Goal: Task Accomplishment & Management: Use online tool/utility

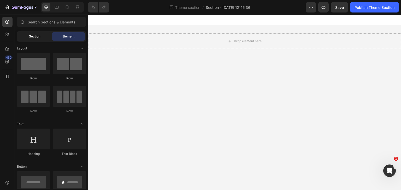
click at [40, 39] on div "Section" at bounding box center [34, 36] width 33 height 8
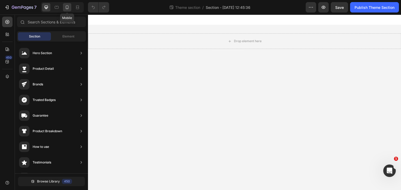
click at [69, 7] on icon at bounding box center [66, 7] width 5 height 5
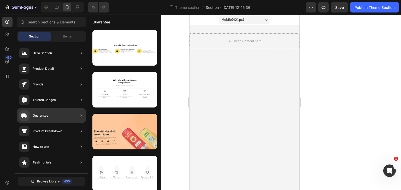
click at [74, 116] on div "Guarantee" at bounding box center [51, 115] width 69 height 15
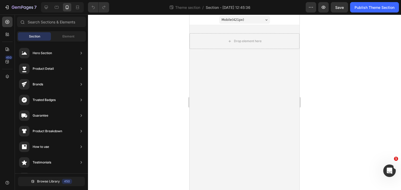
drag, startPoint x: 160, startPoint y: 89, endPoint x: 146, endPoint y: 113, distance: 27.6
click at [146, 0] on div "7 Theme section / Section - [DATE] 12:45:36 Preview Save Publish Theme Section …" at bounding box center [200, 0] width 401 height 0
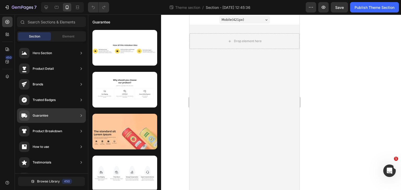
click at [80, 118] on icon at bounding box center [80, 115] width 5 height 5
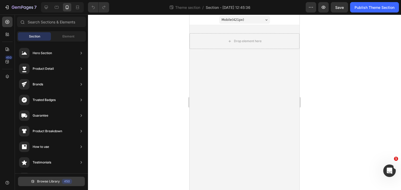
drag, startPoint x: 80, startPoint y: 118, endPoint x: 56, endPoint y: 184, distance: 70.0
click at [56, 184] on span "Browse Library" at bounding box center [48, 181] width 23 height 5
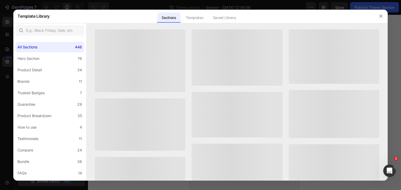
click at [56, 184] on div at bounding box center [200, 95] width 401 height 190
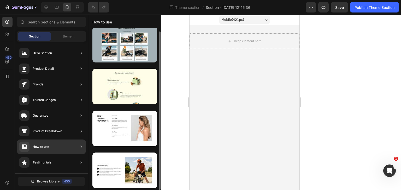
scroll to position [3, 0]
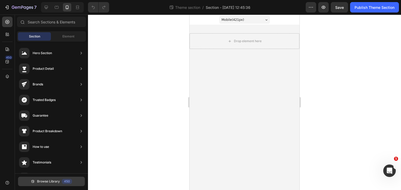
click at [59, 179] on button "Browse Library 450" at bounding box center [51, 181] width 67 height 9
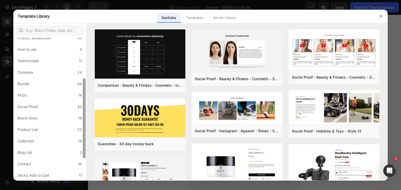
scroll to position [0, 0]
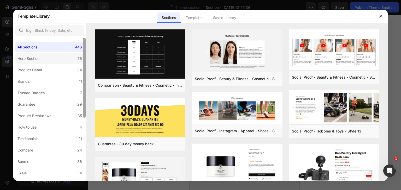
drag, startPoint x: 83, startPoint y: 75, endPoint x: 82, endPoint y: 53, distance: 22.0
click at [82, 53] on div "All Sections 446 Hero Section 76 Product Detail 34 Brands 11 Trusted Badges 7 G…" at bounding box center [49, 109] width 73 height 143
click at [66, 59] on label "Hero Section 76" at bounding box center [49, 58] width 69 height 10
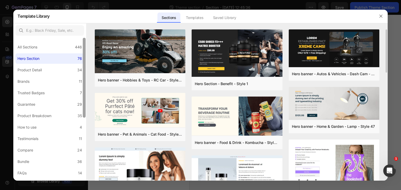
drag, startPoint x: 85, startPoint y: 74, endPoint x: 86, endPoint y: 64, distance: 10.0
click at [86, 64] on div "All Sections 446 Hero Section 76 Product Detail 34 Brands 11 Trusted Badges 7 G…" at bounding box center [200, 102] width 374 height 158
click at [45, 94] on div "Trusted Badges" at bounding box center [31, 93] width 29 height 6
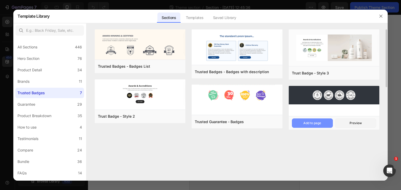
drag, startPoint x: 321, startPoint y: 128, endPoint x: 324, endPoint y: 123, distance: 5.4
click at [324, 123] on div "Trusted Guarantee - Badges Add to page Preview" at bounding box center [333, 123] width 90 height 14
click at [324, 123] on button "Add to page" at bounding box center [312, 123] width 41 height 9
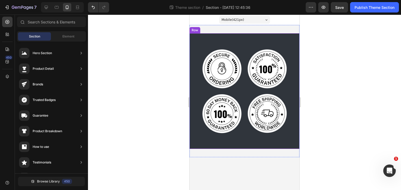
click at [295, 42] on div "Image Image Image Image Row Row" at bounding box center [244, 91] width 110 height 116
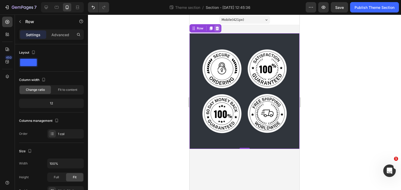
click at [217, 28] on icon at bounding box center [217, 28] width 4 height 4
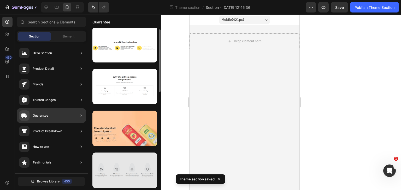
click at [135, 164] on div at bounding box center [124, 171] width 65 height 36
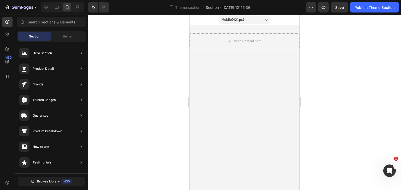
drag, startPoint x: 159, startPoint y: 90, endPoint x: 162, endPoint y: 108, distance: 18.8
click at [162, 0] on div "7 Theme section / Section - [DATE] 12:45:36 Preview Save Publish Theme Section …" at bounding box center [200, 0] width 401 height 0
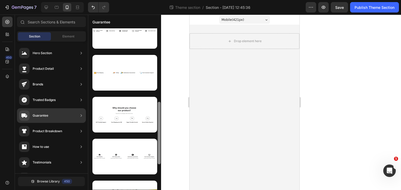
scroll to position [190, 0]
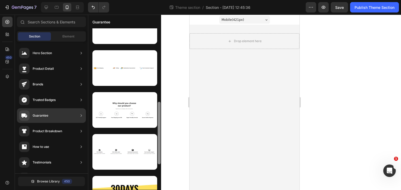
drag, startPoint x: 159, startPoint y: 92, endPoint x: 160, endPoint y: 164, distance: 72.5
click at [160, 164] on div at bounding box center [159, 133] width 3 height 63
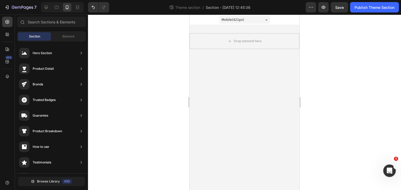
scroll to position [0, 0]
drag, startPoint x: 159, startPoint y: 161, endPoint x: 155, endPoint y: 170, distance: 8.9
click at [155, 0] on div "7 Theme section / Section - [DATE] 12:45:36 Preview Save Publish Theme Section …" at bounding box center [200, 0] width 401 height 0
drag, startPoint x: 159, startPoint y: 83, endPoint x: 92, endPoint y: 128, distance: 80.0
click at [161, 0] on div "7 Theme section / Section - [DATE] 12:45:36 Preview Save Publish Theme Section …" at bounding box center [200, 0] width 401 height 0
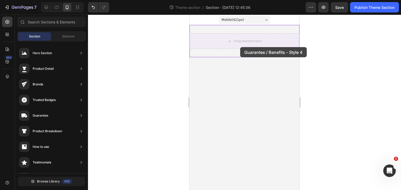
drag, startPoint x: 312, startPoint y: 161, endPoint x: 240, endPoint y: 47, distance: 135.1
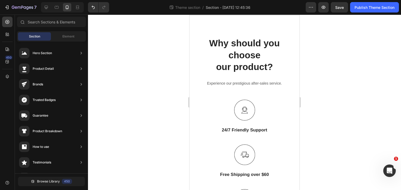
scroll to position [16, 0]
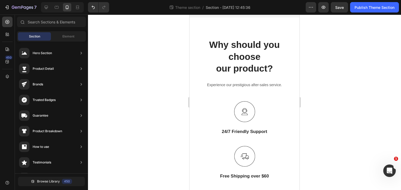
drag, startPoint x: 296, startPoint y: 112, endPoint x: 490, endPoint y: 125, distance: 194.5
click at [366, 10] on button "Publish Theme Section" at bounding box center [374, 7] width 49 height 10
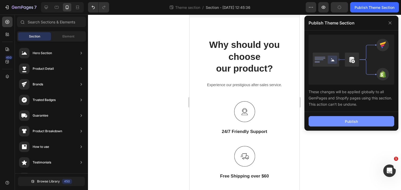
click at [351, 121] on div "Publish" at bounding box center [350, 121] width 13 height 5
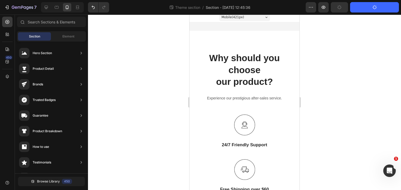
scroll to position [0, 0]
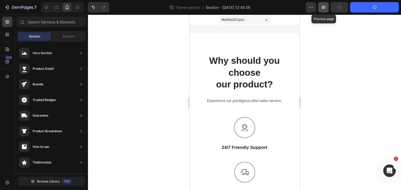
click at [320, 8] on button "button" at bounding box center [323, 7] width 10 height 10
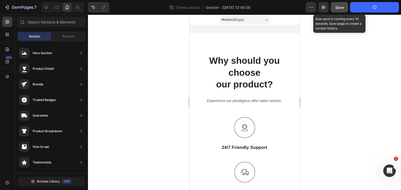
click at [336, 10] on div "Save" at bounding box center [339, 7] width 9 height 5
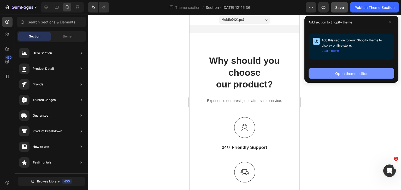
click at [323, 76] on button "Open theme editor" at bounding box center [351, 73] width 86 height 10
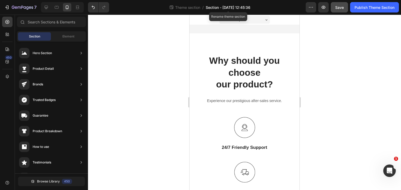
click at [215, 7] on span "Section - [DATE] 12:45:36" at bounding box center [227, 7] width 45 height 5
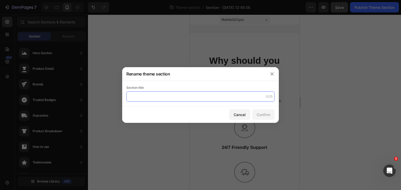
click at [164, 93] on input "text" at bounding box center [200, 97] width 148 height 10
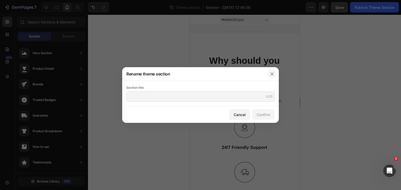
click at [272, 76] on icon "button" at bounding box center [272, 74] width 4 height 4
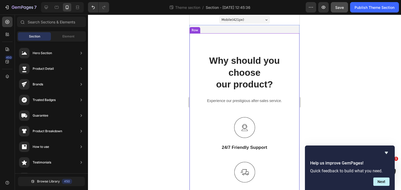
click at [222, 41] on div "Why should you choose our product? Heading Experience our prestigious after-sal…" at bounding box center [244, 169] width 110 height 273
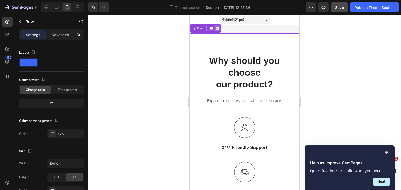
click at [216, 29] on icon at bounding box center [217, 28] width 4 height 4
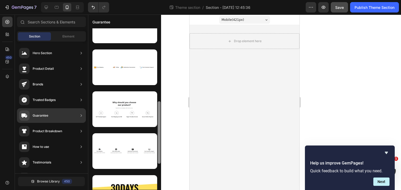
scroll to position [192, 0]
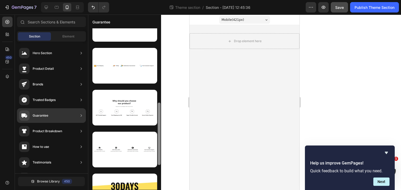
drag, startPoint x: 159, startPoint y: 110, endPoint x: 157, endPoint y: 150, distance: 40.7
click at [157, 150] on div at bounding box center [159, 109] width 4 height 162
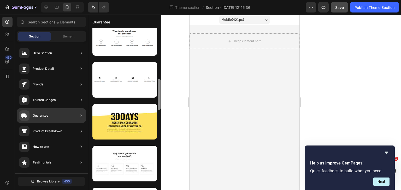
drag, startPoint x: 158, startPoint y: 117, endPoint x: 159, endPoint y: 144, distance: 26.6
click at [159, 144] on div at bounding box center [159, 109] width 4 height 162
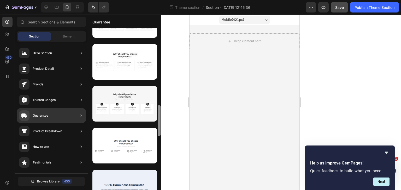
scroll to position [408, 0]
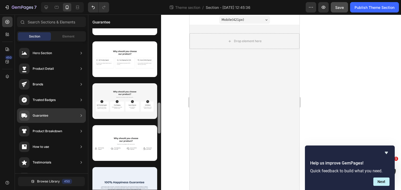
drag, startPoint x: 159, startPoint y: 83, endPoint x: 161, endPoint y: 112, distance: 28.7
click at [161, 112] on div at bounding box center [159, 106] width 4 height 162
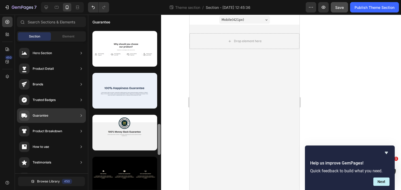
scroll to position [504, 0]
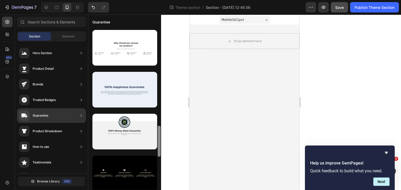
drag, startPoint x: 159, startPoint y: 110, endPoint x: 158, endPoint y: 129, distance: 18.5
click at [158, 129] on div at bounding box center [159, 141] width 3 height 31
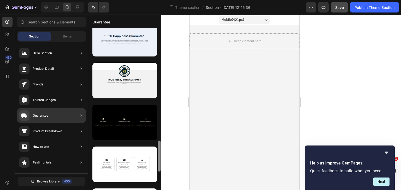
scroll to position [563, 0]
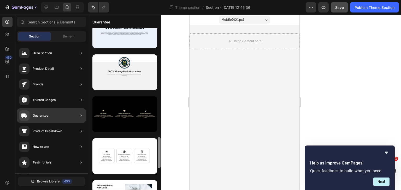
drag, startPoint x: 160, startPoint y: 131, endPoint x: 157, endPoint y: 142, distance: 11.7
click at [157, 142] on div at bounding box center [159, 109] width 4 height 162
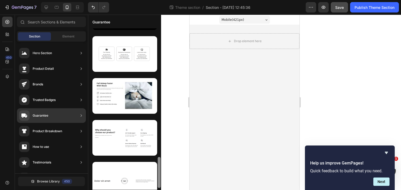
scroll to position [670, 0]
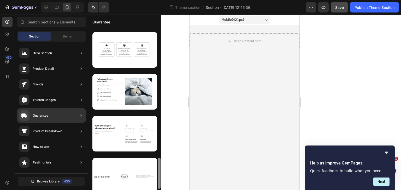
drag, startPoint x: 159, startPoint y: 140, endPoint x: 158, endPoint y: 161, distance: 20.6
click at [158, 161] on div at bounding box center [159, 173] width 3 height 31
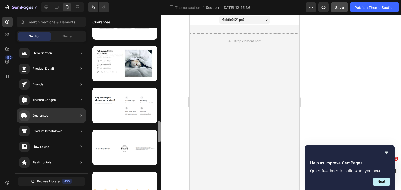
scroll to position [697, 0]
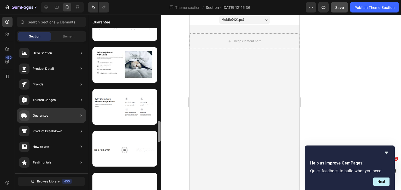
drag, startPoint x: 159, startPoint y: 161, endPoint x: 158, endPoint y: 166, distance: 5.2
click at [158, 166] on div at bounding box center [159, 109] width 4 height 162
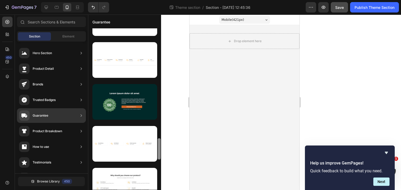
scroll to position [833, 0]
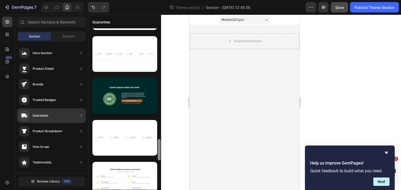
drag, startPoint x: 158, startPoint y: 123, endPoint x: 159, endPoint y: 141, distance: 18.3
click at [159, 141] on div at bounding box center [159, 149] width 3 height 21
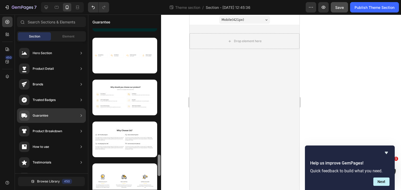
scroll to position [920, 0]
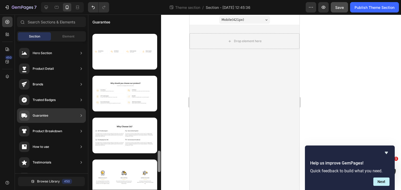
drag, startPoint x: 159, startPoint y: 140, endPoint x: 159, endPoint y: 152, distance: 11.5
click at [159, 152] on div at bounding box center [159, 161] width 3 height 21
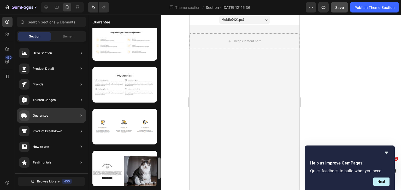
scroll to position [976, 0]
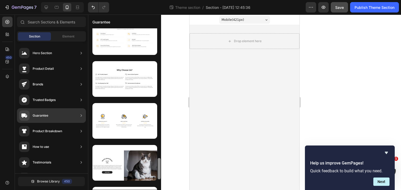
drag, startPoint x: 159, startPoint y: 154, endPoint x: 158, endPoint y: 162, distance: 7.6
click at [158, 162] on div at bounding box center [159, 168] width 3 height 21
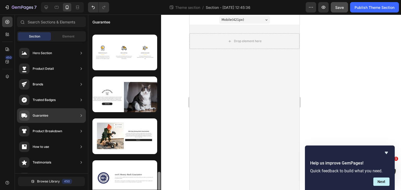
scroll to position [1052, 0]
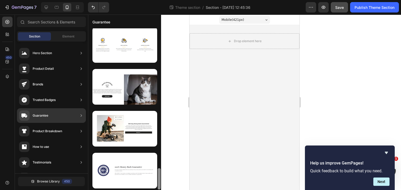
drag, startPoint x: 159, startPoint y: 160, endPoint x: 159, endPoint y: 172, distance: 11.7
click at [159, 172] on div at bounding box center [159, 178] width 3 height 21
drag, startPoint x: 159, startPoint y: 172, endPoint x: 158, endPoint y: 176, distance: 3.7
click at [158, 176] on div at bounding box center [159, 178] width 3 height 21
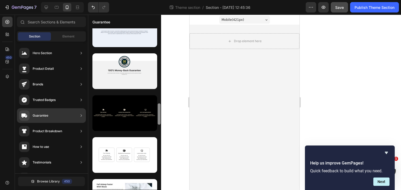
scroll to position [562, 0]
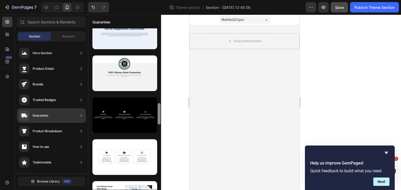
drag, startPoint x: 159, startPoint y: 72, endPoint x: 159, endPoint y: 113, distance: 40.9
click at [159, 113] on div at bounding box center [159, 113] width 3 height 21
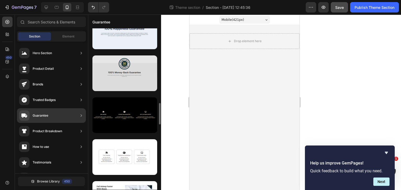
click at [151, 86] on div at bounding box center [124, 74] width 65 height 36
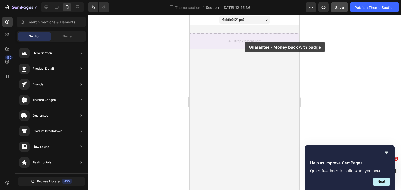
drag, startPoint x: 340, startPoint y: 100, endPoint x: 244, endPoint y: 42, distance: 112.7
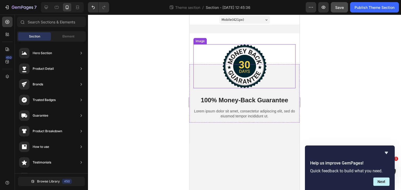
click at [245, 62] on img at bounding box center [244, 66] width 44 height 44
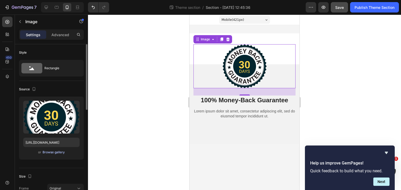
type input "[URL][DOMAIN_NAME]"
click at [60, 153] on div "Browse gallery" at bounding box center [54, 152] width 22 height 5
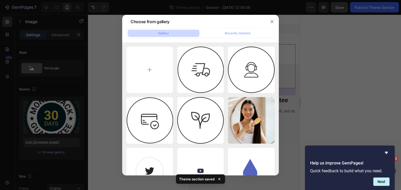
click at [249, 37] on button "Recently Deleted" at bounding box center [237, 33] width 72 height 7
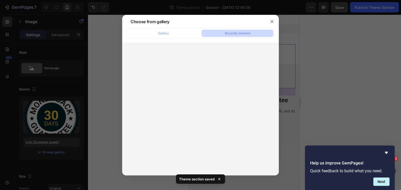
drag, startPoint x: 249, startPoint y: 37, endPoint x: 187, endPoint y: 49, distance: 63.2
click at [187, 49] on div "Gallery Recently Deleted" at bounding box center [200, 101] width 156 height 147
click at [175, 37] on div "Gallery Recently Deleted" at bounding box center [200, 33] width 148 height 10
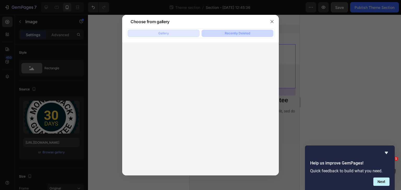
click at [175, 35] on button "Gallery" at bounding box center [164, 33] width 72 height 7
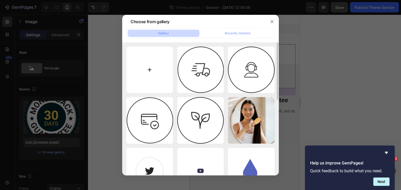
click at [157, 74] on input "file" at bounding box center [149, 70] width 47 height 47
click at [154, 77] on input "file" at bounding box center [149, 70] width 47 height 47
type input "C:\fakepath\téléchargement (1).png"
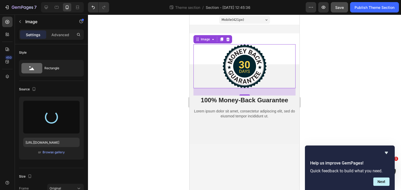
type input "[URL][DOMAIN_NAME]"
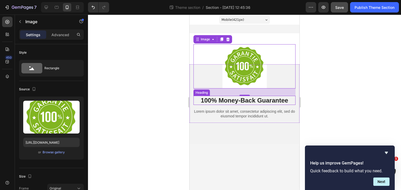
click at [255, 101] on h2 "100% Money-Back Guarantee" at bounding box center [244, 100] width 102 height 9
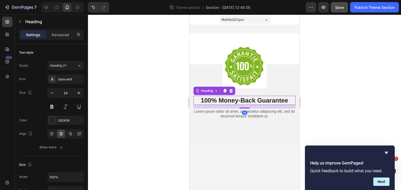
click at [255, 101] on h2 "100% Money-Back Guarantee" at bounding box center [244, 100] width 102 height 9
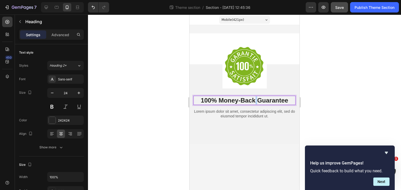
click at [255, 101] on p "100% Money-Back Guarantee" at bounding box center [244, 100] width 101 height 8
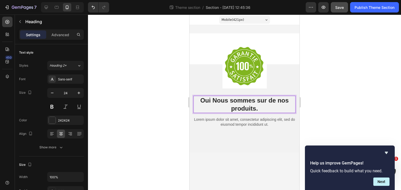
click at [209, 101] on p "Oui Nous sommes sur de nos produits." at bounding box center [244, 104] width 101 height 16
click at [212, 102] on p "Oui Nous sommes sur de nos produits." at bounding box center [244, 104] width 101 height 16
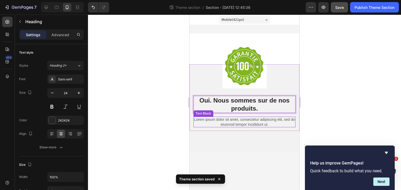
click at [234, 121] on p "Lorem ipsum dolor sit amet, consectetur adipiscing elit, sed do eiusmod tempor …" at bounding box center [244, 121] width 101 height 9
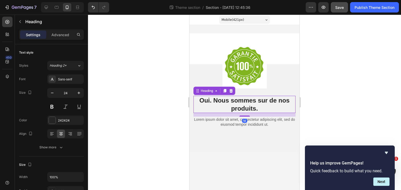
click at [235, 102] on p "Oui. Nous sommes sur de nos produits." at bounding box center [244, 104] width 101 height 16
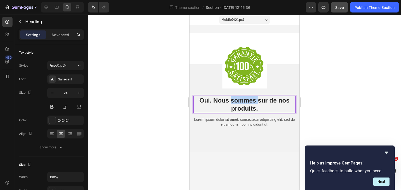
click at [235, 102] on p "Oui. Nous sommes sur de nos produits." at bounding box center [244, 104] width 101 height 16
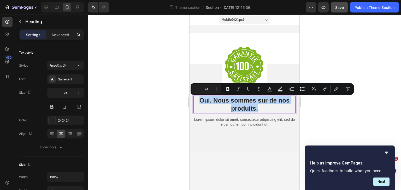
click at [235, 102] on p "Oui. Nous sommes sur de nos produits." at bounding box center [244, 104] width 101 height 16
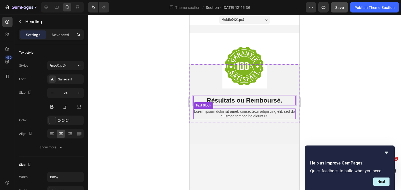
click at [274, 116] on p "Lorem ipsum dolor sit amet, consectetur adipiscing elit, sed do eiusmod tempor …" at bounding box center [244, 113] width 101 height 9
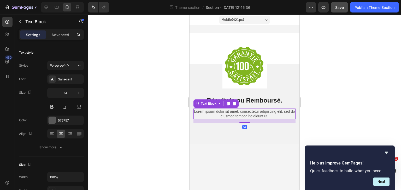
click at [274, 116] on p "Lorem ipsum dolor sit amet, consectetur adipiscing elit, sed do eiusmod tempor …" at bounding box center [244, 113] width 101 height 9
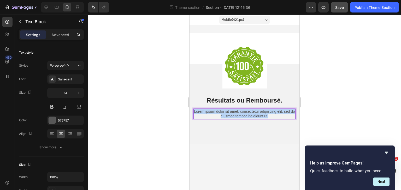
click at [274, 116] on p "Lorem ipsum dolor sit amet, consectetur adipiscing elit, sed do eiusmod tempor …" at bounding box center [244, 113] width 101 height 9
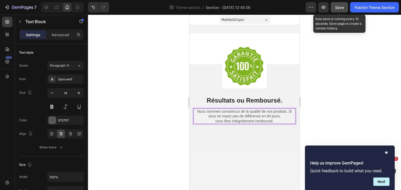
click at [335, 10] on button "Save" at bounding box center [338, 7] width 17 height 10
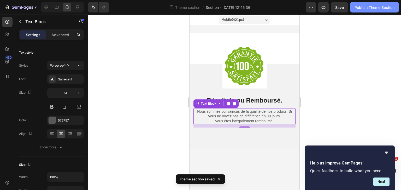
click at [376, 9] on div "Publish Theme Section" at bounding box center [374, 7] width 40 height 5
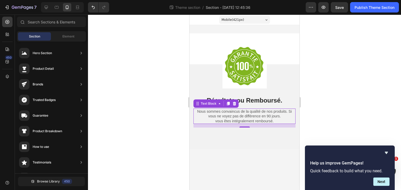
click at [278, 19] on div "Mobile ( 421 px) iPhone 13 Mini iPhone 13 Pro iPhone 11 Pro Max iPhone 15 Pro M…" at bounding box center [244, 20] width 110 height 10
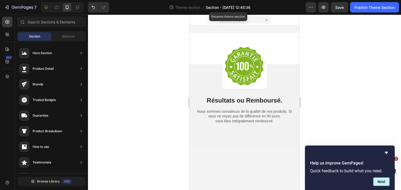
click at [217, 5] on span "Section - [DATE] 12:45:36" at bounding box center [227, 7] width 45 height 5
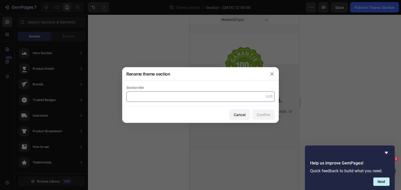
click at [170, 100] on input "text" at bounding box center [200, 97] width 148 height 10
type input "Garantie footer"
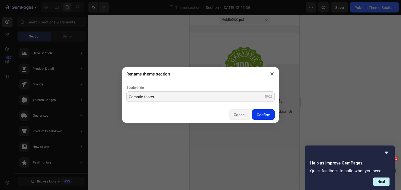
click at [267, 116] on div "Confirm" at bounding box center [263, 114] width 14 height 5
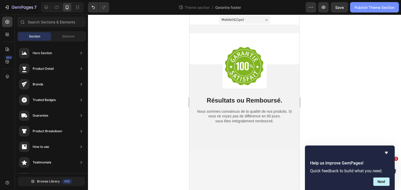
click at [371, 10] on div "Publish Theme Section" at bounding box center [374, 7] width 40 height 5
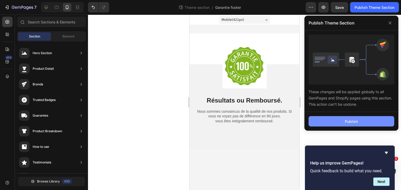
click at [339, 122] on button "Publish" at bounding box center [351, 121] width 86 height 10
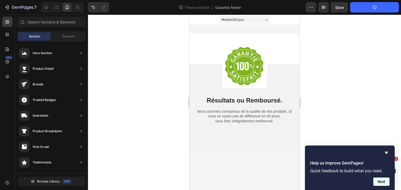
click at [384, 182] on button "Next" at bounding box center [381, 182] width 16 height 8
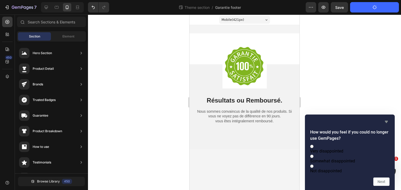
click at [385, 119] on icon "Hide survey" at bounding box center [386, 122] width 6 height 6
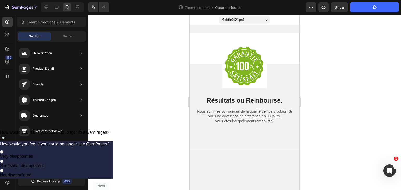
click at [350, 99] on div at bounding box center [244, 103] width 313 height 176
click at [145, 99] on div at bounding box center [244, 103] width 313 height 176
click at [109, 135] on span "How would you feel if you could no longer use GemPages?" at bounding box center [54, 132] width 109 height 4
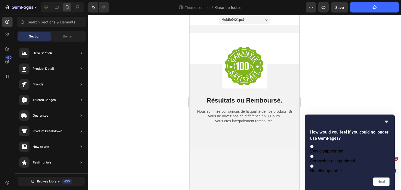
click at [341, 169] on span "Not disappointed" at bounding box center [326, 171] width 32 height 5
click at [313, 167] on input "Not disappointed" at bounding box center [311, 166] width 3 height 3
radio input "true"
click at [384, 181] on button "Next" at bounding box center [381, 182] width 16 height 8
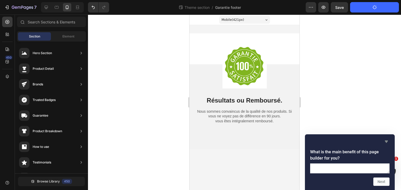
click at [384, 139] on icon "Hide survey" at bounding box center [386, 142] width 6 height 6
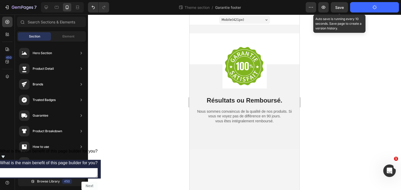
click at [343, 10] on div "Save" at bounding box center [339, 7] width 9 height 5
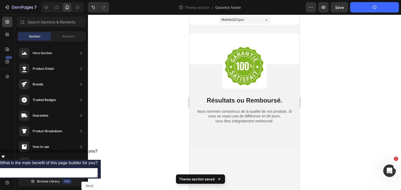
click at [370, 10] on button "Publish Theme Section" at bounding box center [374, 7] width 49 height 10
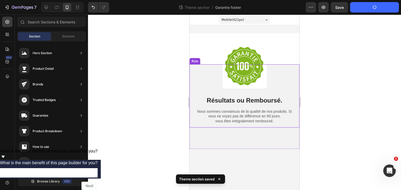
click at [332, 77] on div at bounding box center [244, 103] width 313 height 176
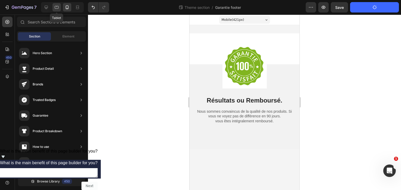
click at [55, 9] on icon at bounding box center [56, 7] width 5 height 5
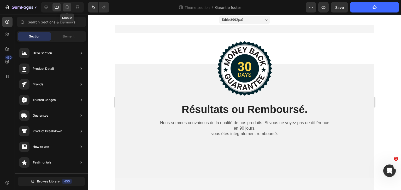
click at [68, 6] on icon at bounding box center [67, 7] width 3 height 4
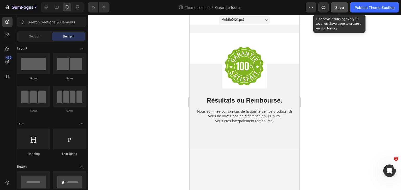
click at [340, 9] on span "Save" at bounding box center [339, 7] width 9 height 4
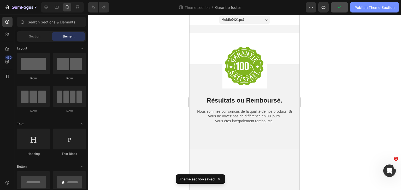
click at [373, 10] on div "Publish Theme Section" at bounding box center [374, 7] width 40 height 5
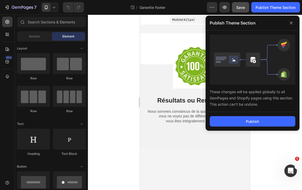
drag, startPoint x: 211, startPoint y: 93, endPoint x: 270, endPoint y: 108, distance: 61.4
click at [270, 108] on div "These changes will be applied globally to all GemPages and Shopify pages using …" at bounding box center [252, 72] width 94 height 82
click at [210, 92] on div "These changes will be applied globally to all GemPages and Shopify pages using …" at bounding box center [253, 96] width 86 height 23
drag, startPoint x: 210, startPoint y: 92, endPoint x: 258, endPoint y: 110, distance: 51.2
click at [258, 110] on div "These changes will be applied globally to all GemPages and Shopify pages using …" at bounding box center [252, 72] width 94 height 82
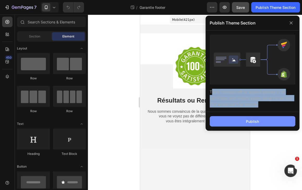
click at [271, 122] on button "Publish" at bounding box center [253, 121] width 86 height 10
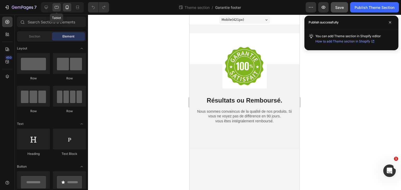
click at [56, 7] on icon at bounding box center [56, 7] width 5 height 5
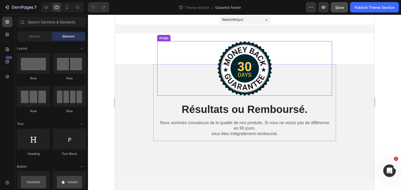
click at [258, 79] on img at bounding box center [244, 68] width 55 height 55
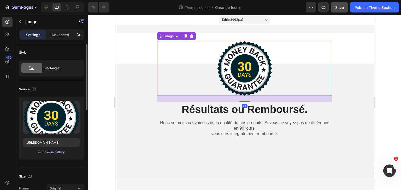
click at [64, 152] on div "Browse gallery" at bounding box center [54, 152] width 22 height 5
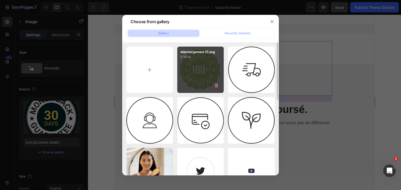
click at [188, 64] on div "téléchargement (1).png 8.38 kb" at bounding box center [200, 70] width 47 height 47
type input "[URL][DOMAIN_NAME]"
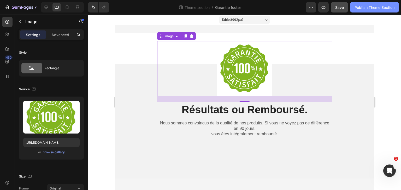
click at [372, 5] on div "Publish Theme Section" at bounding box center [374, 7] width 40 height 5
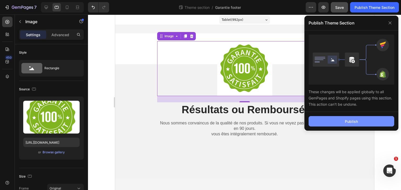
click at [323, 120] on button "Publish" at bounding box center [351, 121] width 86 height 10
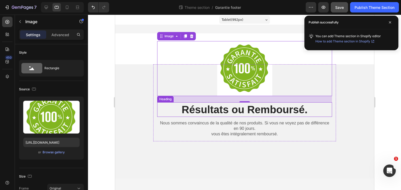
click at [230, 112] on h2 "Résultats ou Remboursé." at bounding box center [244, 109] width 175 height 15
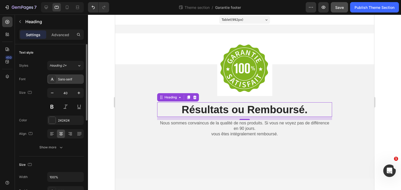
click at [67, 78] on div "Sans-serif" at bounding box center [70, 79] width 25 height 5
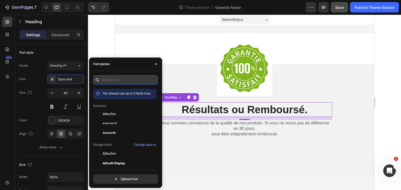
click at [114, 78] on input "text" at bounding box center [125, 79] width 65 height 9
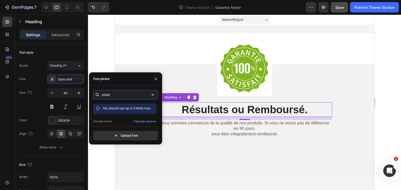
type input "poppi"
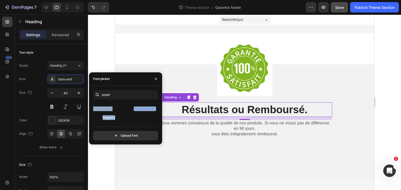
drag, startPoint x: 156, startPoint y: 110, endPoint x: 155, endPoint y: 119, distance: 9.4
click at [155, 119] on div "You should use up to 3 fonts max. Google fonts Change source Poppins" at bounding box center [125, 113] width 65 height 19
click at [118, 118] on div "Poppins" at bounding box center [128, 118] width 53 height 5
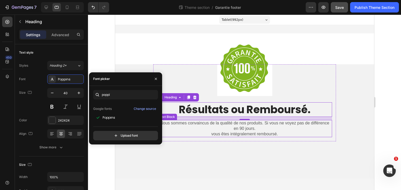
click at [238, 132] on p "vous êtes intégralement remboursé." at bounding box center [244, 134] width 174 height 5
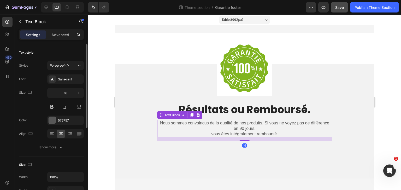
click at [69, 86] on div "Font Sans-serif Size 16 Color 575757 Align Show more" at bounding box center [51, 114] width 65 height 78
click at [73, 81] on div "Sans-serif" at bounding box center [70, 79] width 25 height 5
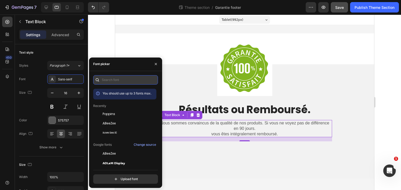
click at [113, 80] on input "text" at bounding box center [125, 79] width 65 height 9
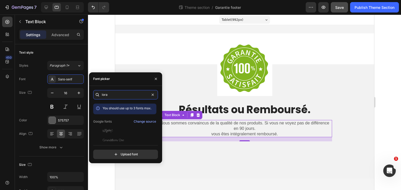
type input "lora"
drag, startPoint x: 158, startPoint y: 118, endPoint x: 156, endPoint y: 126, distance: 8.5
click at [156, 126] on div "You should use up to 3 fonts max. Google fonts Change source Explora Grandiflor…" at bounding box center [125, 123] width 65 height 38
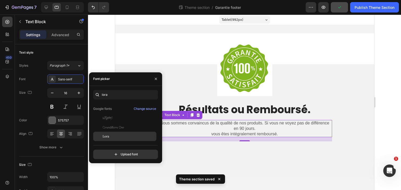
click at [137, 136] on div "Lora" at bounding box center [128, 136] width 53 height 5
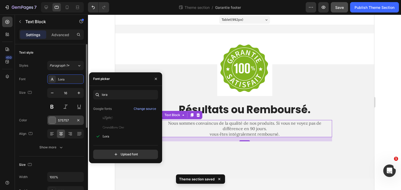
click at [67, 122] on div "575757" at bounding box center [65, 120] width 15 height 5
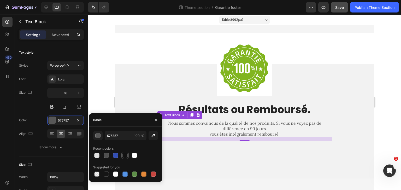
click at [125, 155] on div at bounding box center [124, 155] width 5 height 5
type input "121212"
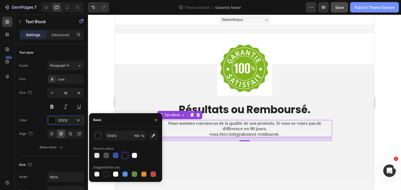
click at [376, 8] on div "Publish Theme Section" at bounding box center [374, 7] width 40 height 5
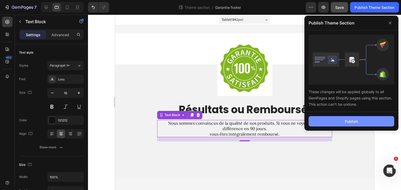
click at [354, 119] on div "Publish" at bounding box center [350, 121] width 13 height 5
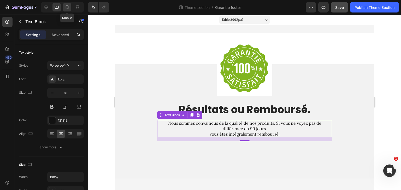
click at [67, 10] on icon at bounding box center [66, 7] width 5 height 5
type input "14"
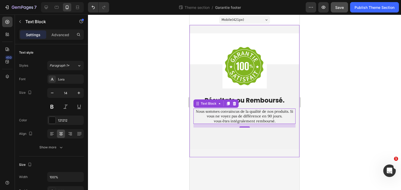
click at [286, 30] on div "Image Résultats ou Remboursé. Heading Nous sommes convaincus de la qualité de n…" at bounding box center [244, 91] width 110 height 132
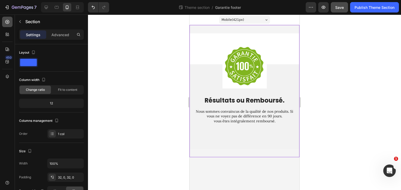
click at [9, 19] on div at bounding box center [7, 22] width 10 height 10
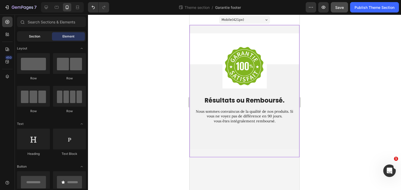
click at [44, 37] on div "Section" at bounding box center [34, 36] width 33 height 8
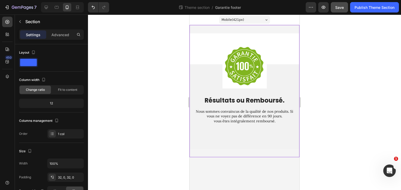
click at [210, 29] on div "Image Résultats ou Remboursé. Heading Nous sommes convaincus de la qualité de n…" at bounding box center [244, 91] width 110 height 132
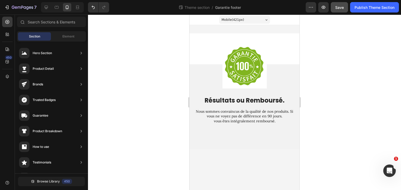
click at [291, 21] on div "Mobile ( 421 px) iPhone 13 Mini iPhone 13 Pro iPhone 11 Pro Max iPhone 15 Pro M…" at bounding box center [244, 20] width 110 height 10
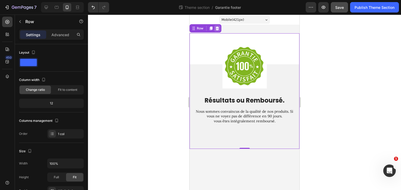
click at [217, 28] on icon at bounding box center [217, 28] width 4 height 4
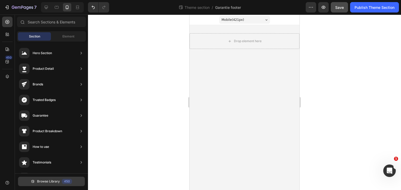
click at [58, 183] on span "Browse Library" at bounding box center [48, 181] width 23 height 5
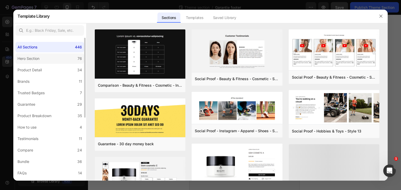
click at [63, 62] on label "Hero Section 76" at bounding box center [49, 58] width 69 height 10
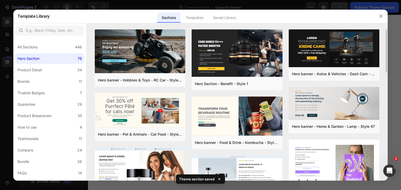
click at [387, 55] on div "Hero banner - Hobbies & Toys - RC Car - Style 40 Add to page Preview Hero banne…" at bounding box center [236, 105] width 301 height 152
click at [381, 70] on div "Hero banner - Hobbies & Toys - RC Car - Style 40 Add to page Preview Hero banne…" at bounding box center [236, 105] width 301 height 152
click at [385, 62] on div "Hero banner - Hobbies & Toys - RC Car - Style 40 Add to page Preview Hero banne…" at bounding box center [236, 105] width 301 height 152
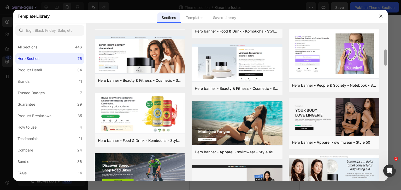
scroll to position [119, 0]
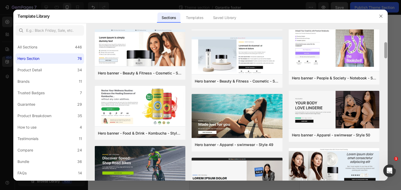
drag, startPoint x: 384, startPoint y: 72, endPoint x: 390, endPoint y: 53, distance: 20.5
click at [390, 53] on div "Template Library Sections Templates Existing pages Saved Library Templates Save…" at bounding box center [200, 95] width 401 height 190
click at [257, 116] on img at bounding box center [236, 116] width 90 height 45
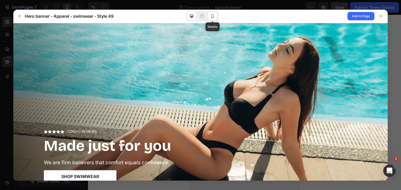
scroll to position [0, 0]
click at [212, 16] on icon at bounding box center [212, 16] width 5 height 5
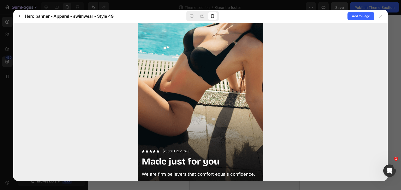
scroll to position [58, 0]
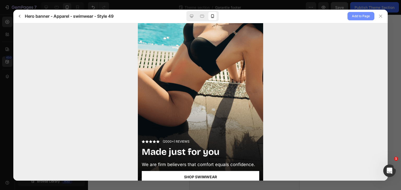
click at [354, 16] on span "Add to Page" at bounding box center [361, 16] width 18 height 6
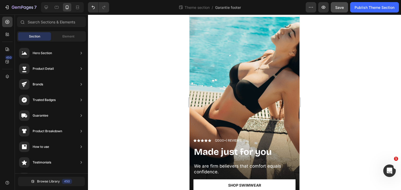
scroll to position [19, 0]
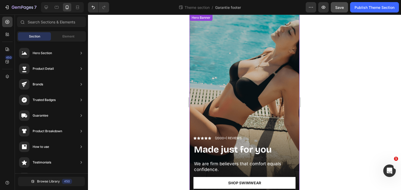
click at [272, 80] on div "Overlay" at bounding box center [244, 112] width 110 height 195
